Goal: Information Seeking & Learning: Understand process/instructions

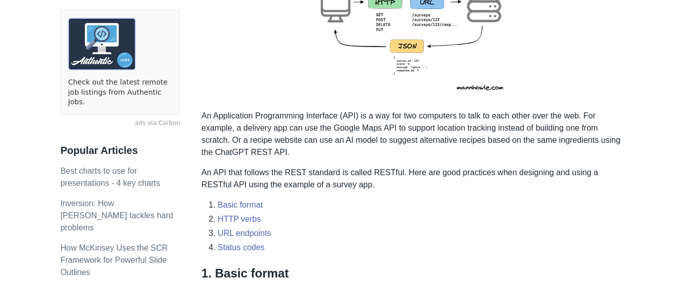
scroll to position [244, 0]
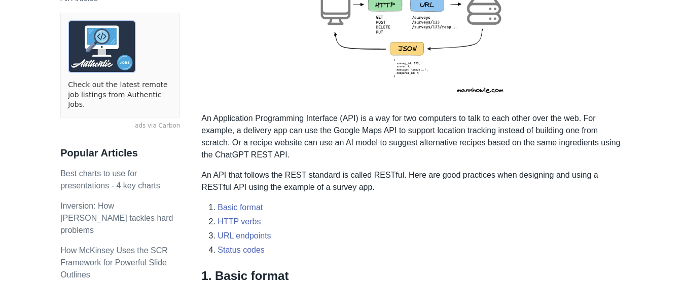
click at [467, 126] on p "An Application Programming Interface (API) is a way for two computers to talk t…" at bounding box center [412, 136] width 423 height 49
drag, startPoint x: 385, startPoint y: 136, endPoint x: 309, endPoint y: 136, distance: 76.0
click at [309, 136] on p "An Application Programming Interface (API) is a way for two computers to talk t…" at bounding box center [412, 136] width 423 height 49
click at [243, 237] on link "URL endpoints" at bounding box center [243, 236] width 53 height 9
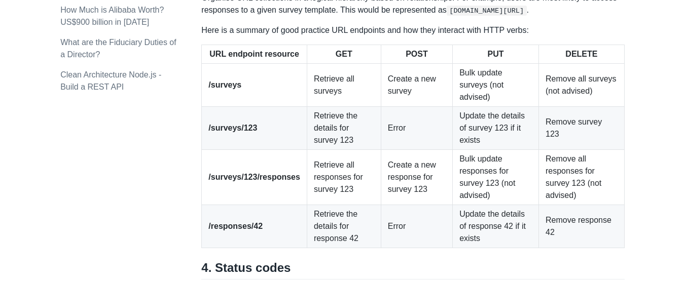
scroll to position [1622, 0]
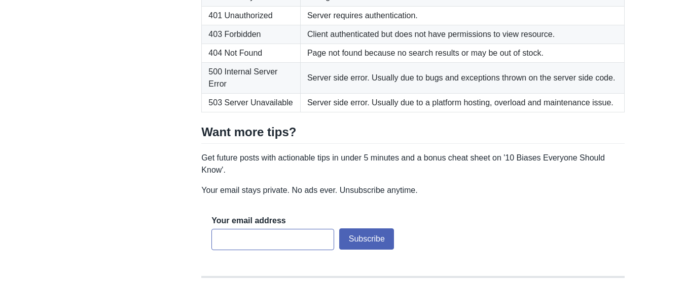
scroll to position [1760, 0]
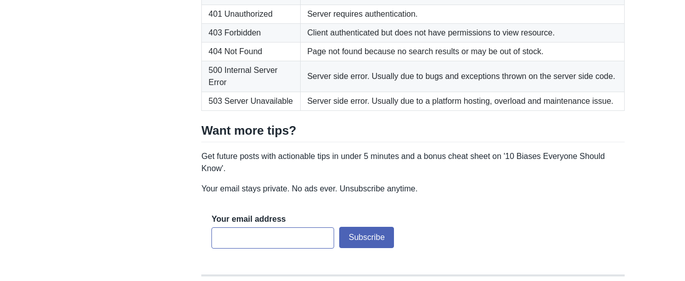
click at [275, 92] on td "500 Internal Server Error" at bounding box center [251, 76] width 99 height 31
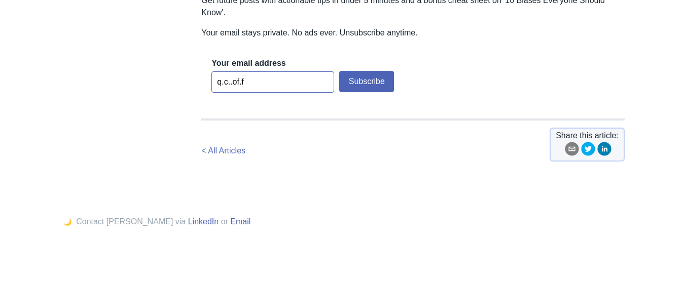
click at [339, 71] on button "Subscribe" at bounding box center [366, 81] width 55 height 21
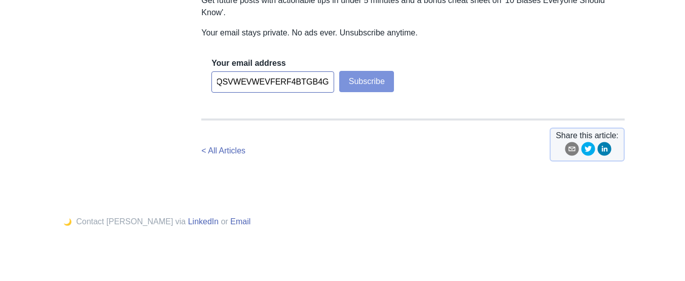
type input "q.c..of.fQQSVWEVWEVFERF4BTGB4G"
click at [355, 92] on button "Subscribe" at bounding box center [366, 81] width 55 height 21
